Goal: Information Seeking & Learning: Learn about a topic

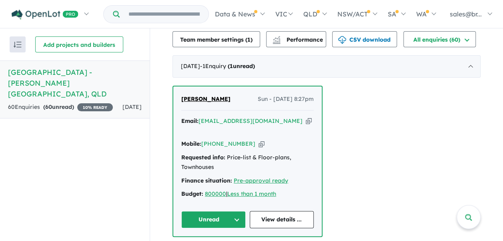
scroll to position [240, 0]
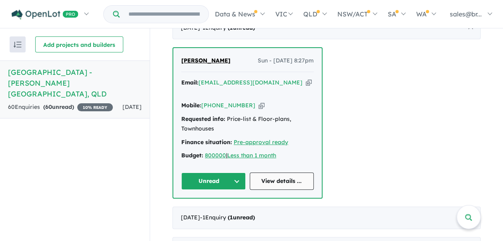
click at [278, 172] on link "View details ..." at bounding box center [282, 180] width 64 height 17
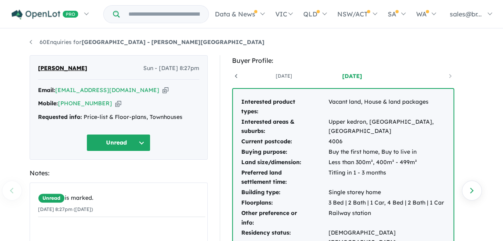
scroll to position [0, 127]
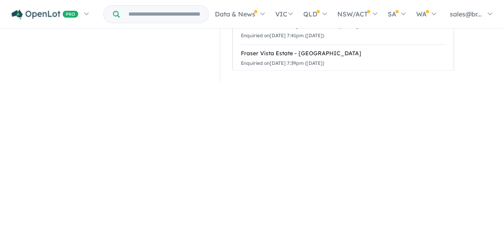
drag, startPoint x: 240, startPoint y: 93, endPoint x: 354, endPoint y: 241, distance: 186.5
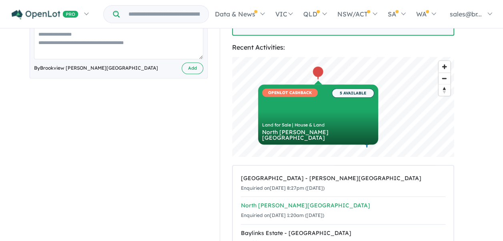
scroll to position [77, 0]
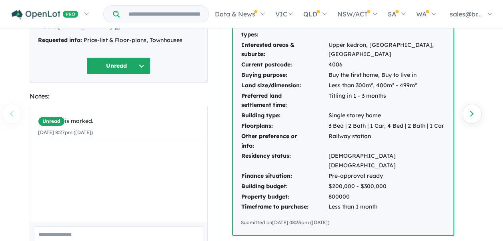
click at [406, 202] on td "Less than 1 month" at bounding box center [386, 207] width 117 height 10
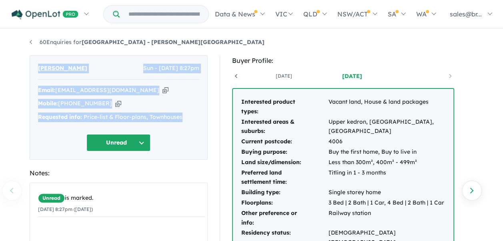
drag, startPoint x: 34, startPoint y: 60, endPoint x: 185, endPoint y: 128, distance: 164.9
click at [185, 128] on div "Simi Thomas Sun - 28/09/2025, 8:27pm Email: sumiinek80@gmail.com Copied! Mobile…" at bounding box center [119, 107] width 178 height 104
copy div "Simi Thomas Sun - 28/09/2025, 8:27pm Email: sumiinek80@gmail.com Copied! Mobile…"
